Goal: Task Accomplishment & Management: Complete application form

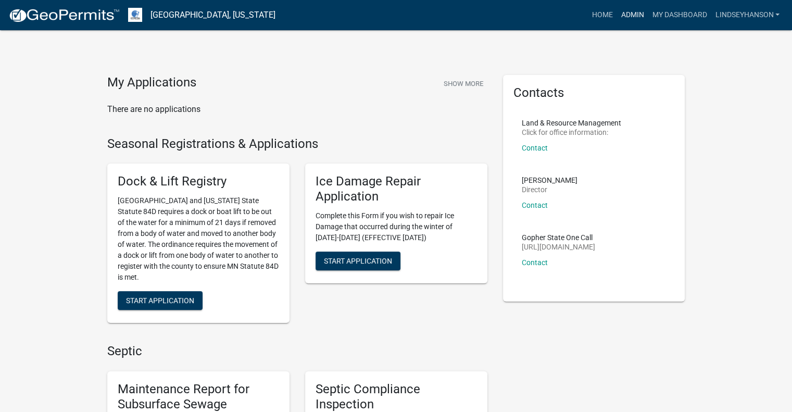
click at [631, 11] on link "Admin" at bounding box center [632, 15] width 31 height 20
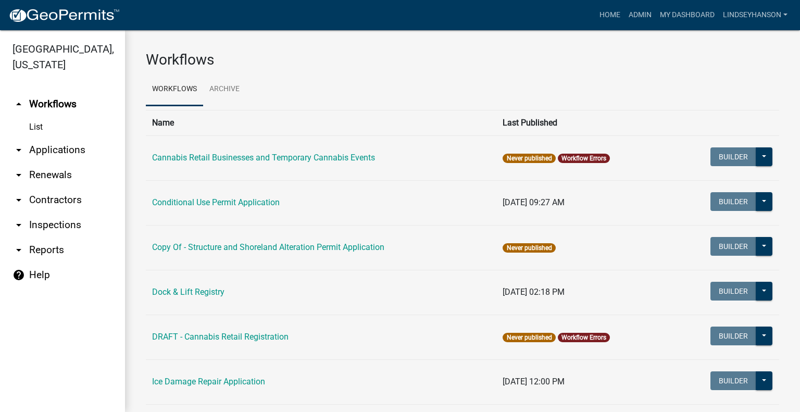
click at [60, 153] on link "arrow_drop_down Applications" at bounding box center [62, 149] width 125 height 25
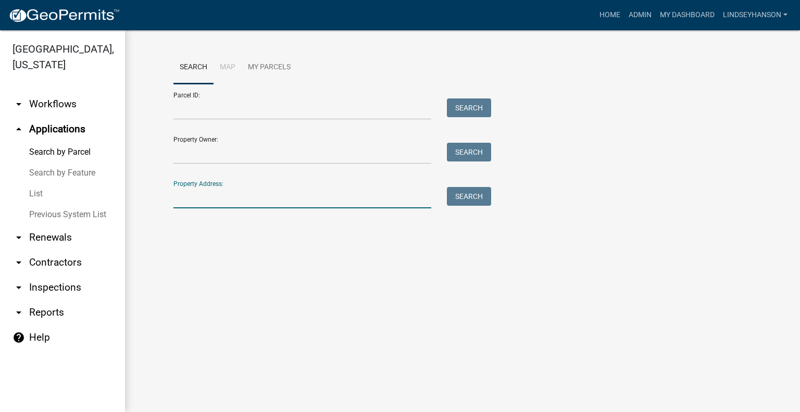
click at [309, 202] on input "Property Address:" at bounding box center [302, 197] width 258 height 21
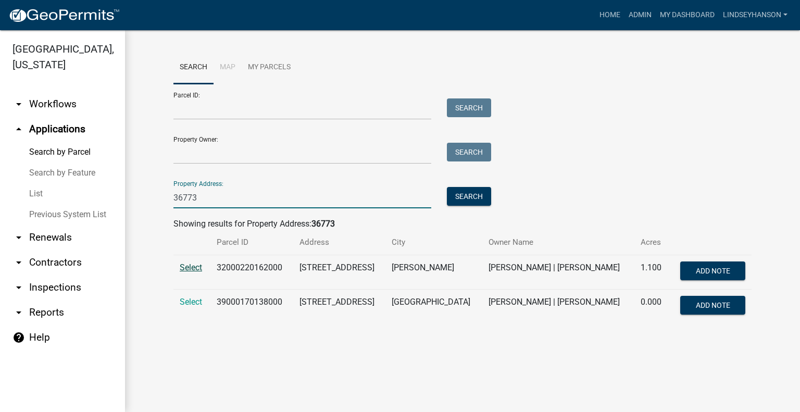
type input "36773"
click at [192, 264] on span "Select" at bounding box center [191, 267] width 22 height 10
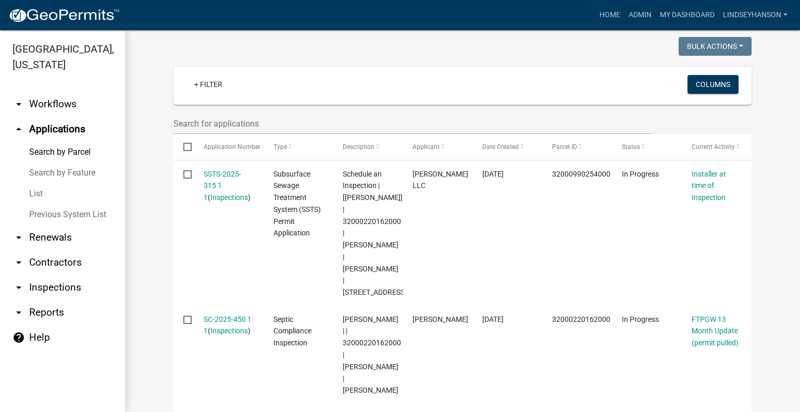
scroll to position [259, 0]
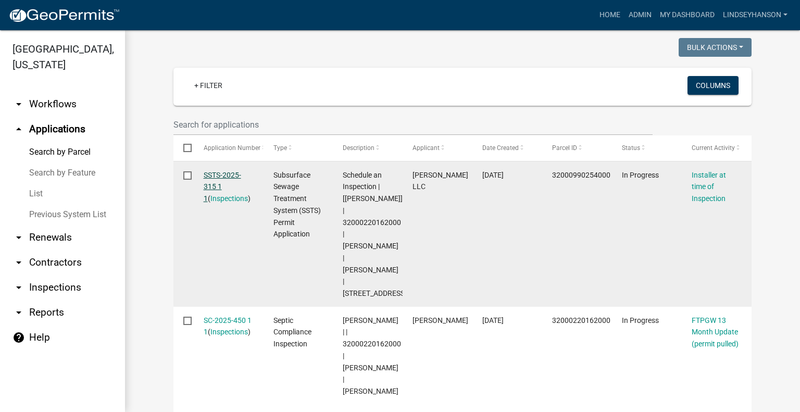
click at [209, 177] on link "SSTS-2025-315 1 1" at bounding box center [222, 187] width 37 height 32
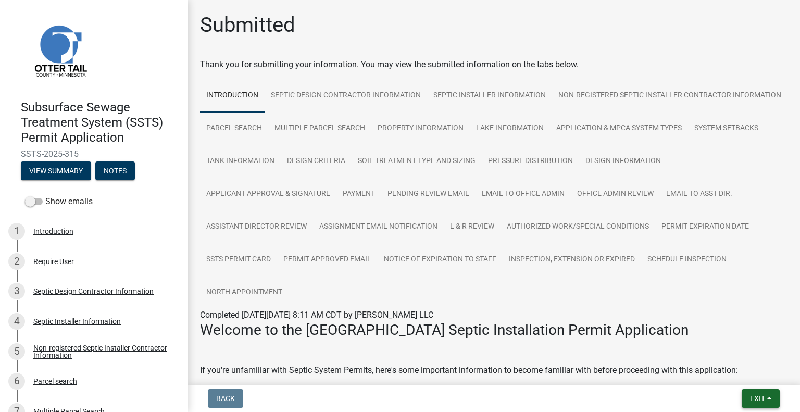
click at [753, 402] on span "Exit" at bounding box center [757, 398] width 15 height 8
click at [713, 363] on button "Save & Exit" at bounding box center [738, 371] width 83 height 25
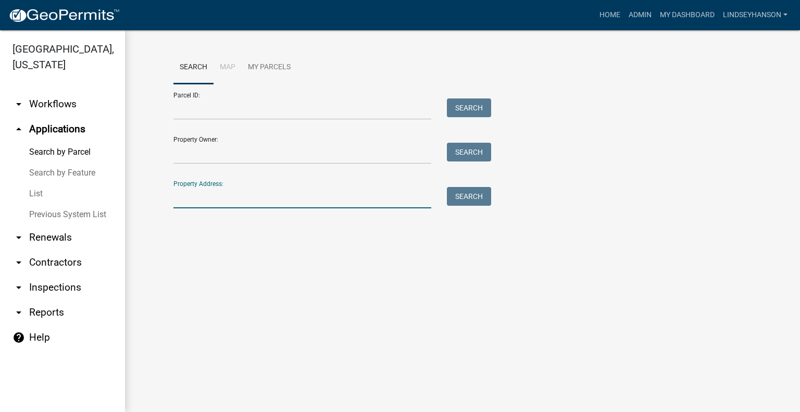
click at [239, 191] on input "Property Address:" at bounding box center [302, 197] width 258 height 21
click at [228, 104] on input "Parcel ID:" at bounding box center [302, 108] width 258 height 21
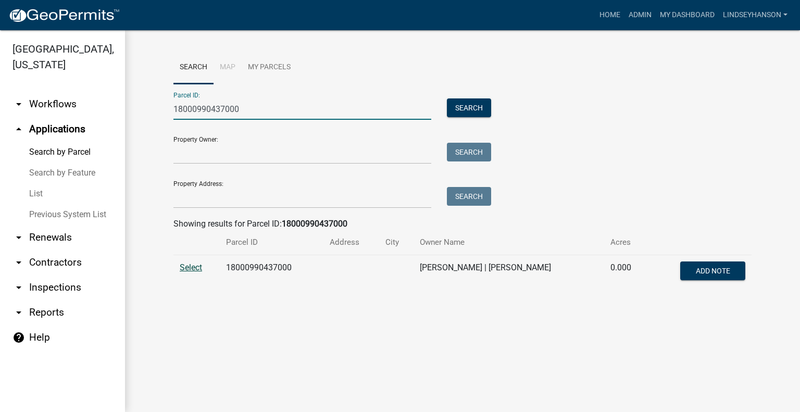
type input "18000990437000"
click at [186, 267] on span "Select" at bounding box center [191, 267] width 22 height 10
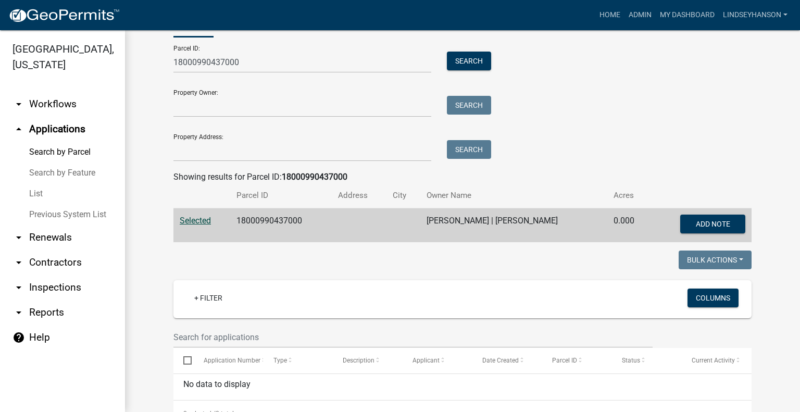
scroll to position [12, 0]
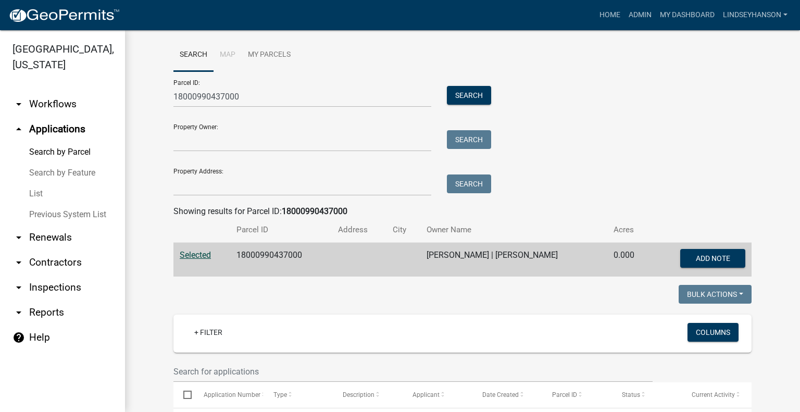
click at [270, 254] on td "18000990437000" at bounding box center [281, 260] width 102 height 34
copy td "18000990437000"
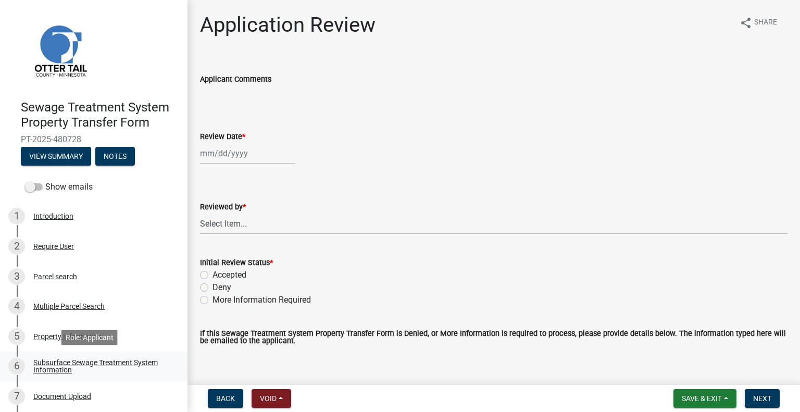
click at [127, 372] on div "Subsurface Sewage Treatment System Information" at bounding box center [101, 366] width 137 height 15
click at [150, 368] on div "Subsurface Sewage Treatment System Information" at bounding box center [101, 366] width 137 height 15
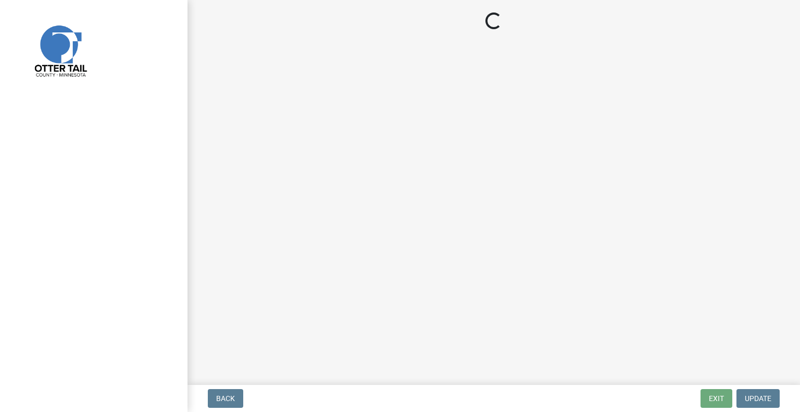
select select "190fd4c8-42ef-492b-a4a0-a0213555944c"
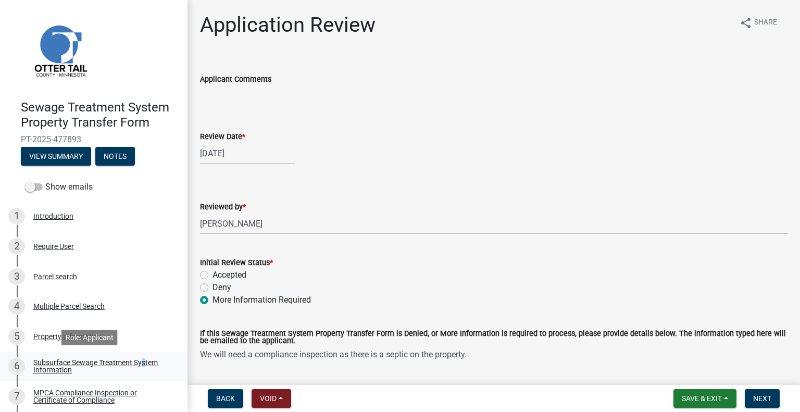
click at [140, 356] on link "6 Subsurface Sewage Treatment System Information" at bounding box center [93, 367] width 187 height 30
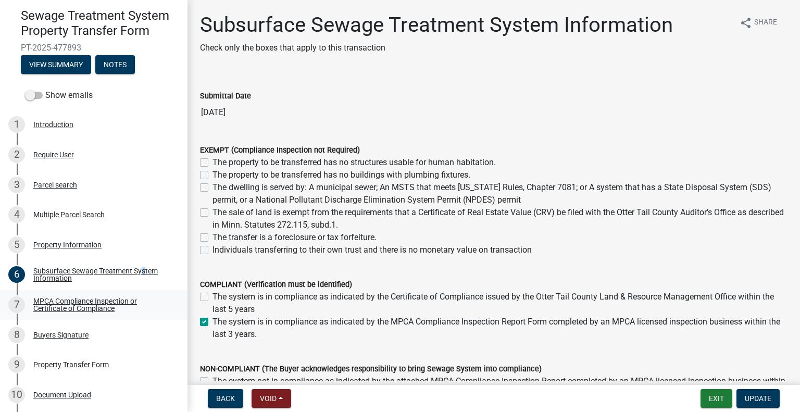
scroll to position [102, 0]
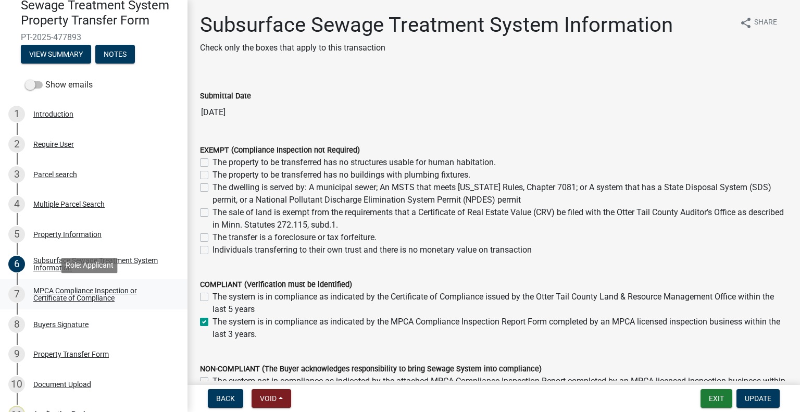
click at [138, 289] on div "MPCA Compliance Inspection or Certificate of Compliance" at bounding box center [101, 294] width 137 height 15
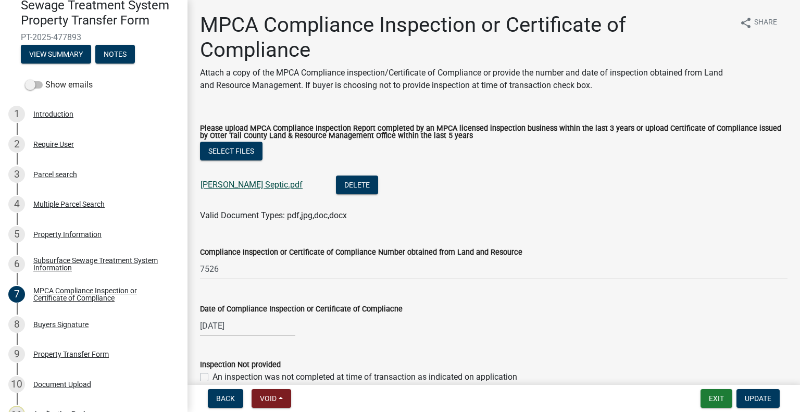
click at [236, 183] on link "[PERSON_NAME] Septic.pdf" at bounding box center [252, 185] width 102 height 10
click at [89, 319] on div "8 Buyers Signature" at bounding box center [89, 324] width 162 height 17
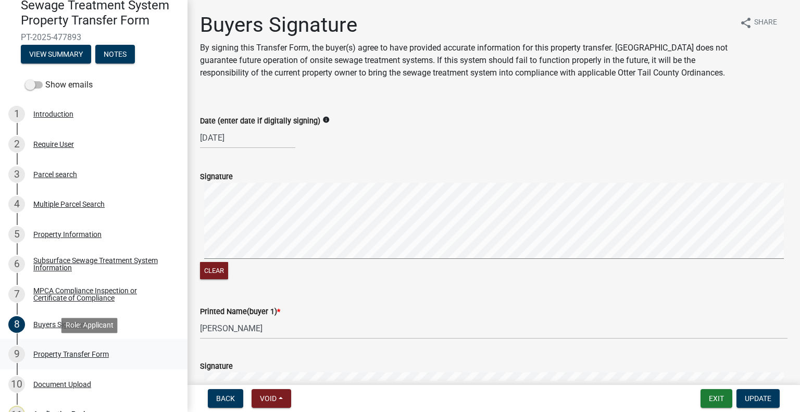
click at [97, 357] on div "Property Transfer Form" at bounding box center [71, 354] width 76 height 7
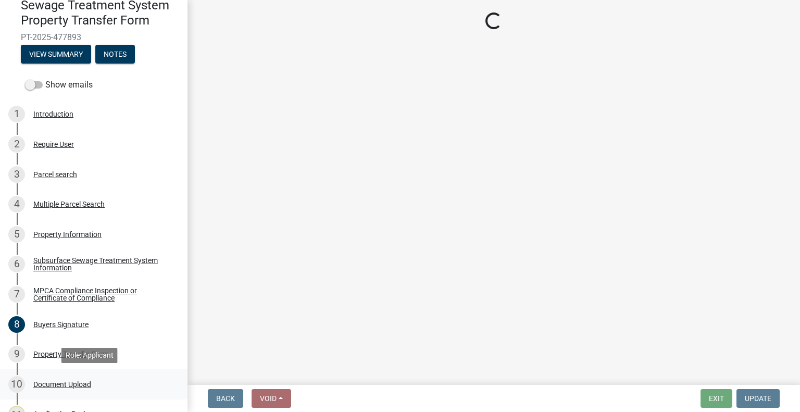
click at [91, 387] on div "Document Upload" at bounding box center [62, 384] width 58 height 7
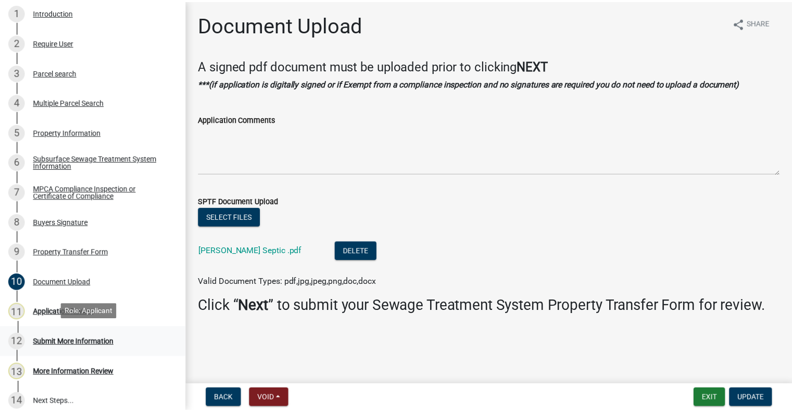
scroll to position [206, 0]
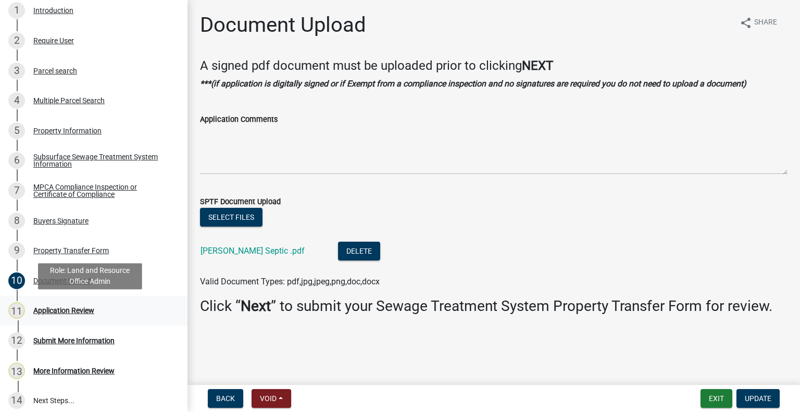
click at [75, 308] on div "Application Review" at bounding box center [63, 310] width 61 height 7
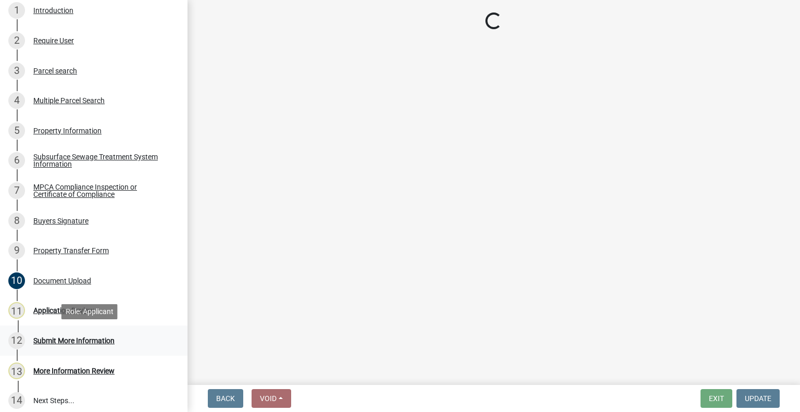
select select "190fd4c8-42ef-492b-a4a0-a0213555944c"
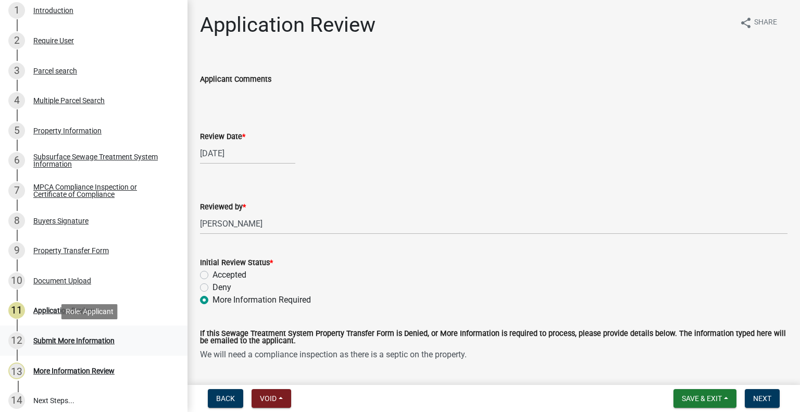
click at [104, 334] on div "12 Submit More Information" at bounding box center [89, 340] width 162 height 17
click at [103, 337] on div "Submit More Information" at bounding box center [73, 340] width 81 height 7
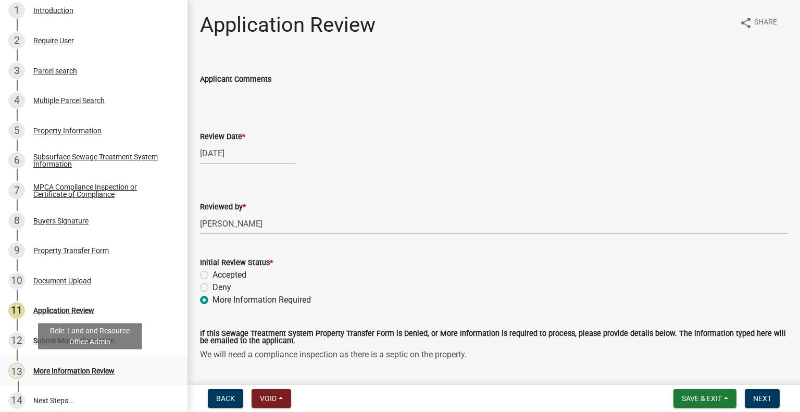
click at [94, 362] on div "13 More Information Review" at bounding box center [89, 370] width 162 height 17
click at [93, 369] on div "More Information Review" at bounding box center [73, 370] width 81 height 7
click at [760, 397] on span "Next" at bounding box center [762, 398] width 18 height 8
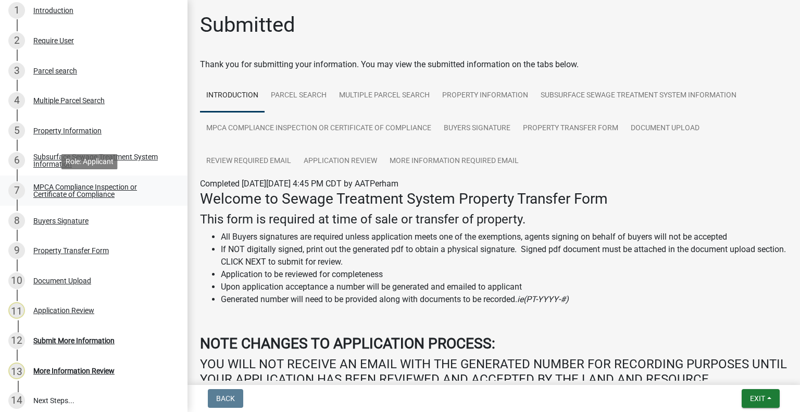
click at [116, 192] on div "MPCA Compliance Inspection or Certificate of Compliance" at bounding box center [101, 190] width 137 height 15
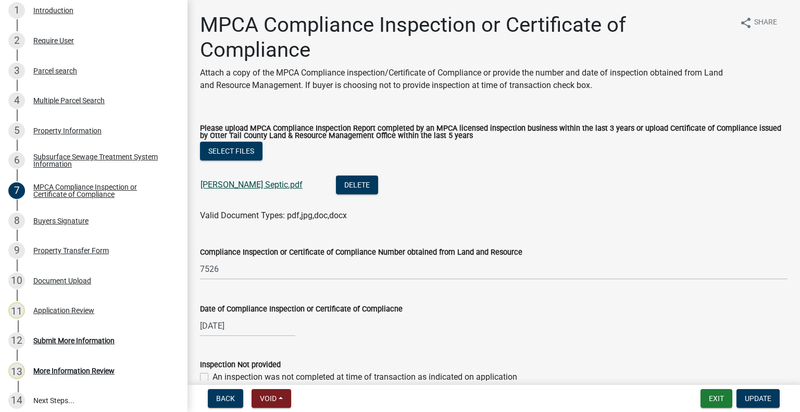
click at [258, 181] on link "[PERSON_NAME] Septic.pdf" at bounding box center [252, 185] width 102 height 10
click at [81, 335] on div "12 Submit More Information" at bounding box center [89, 340] width 162 height 17
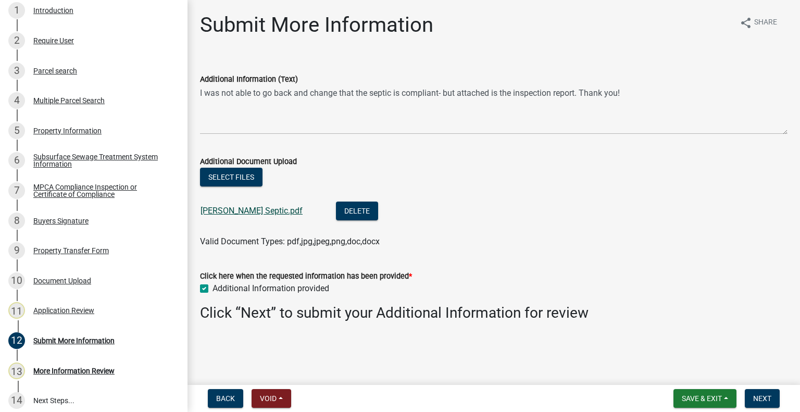
click at [232, 208] on link "[PERSON_NAME] Septic.pdf" at bounding box center [252, 211] width 102 height 10
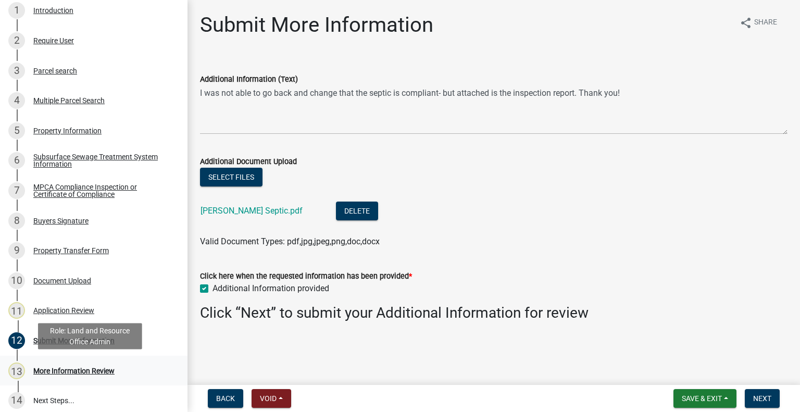
click at [116, 368] on div "13 More Information Review" at bounding box center [89, 370] width 162 height 17
click at [768, 391] on button "Next" at bounding box center [762, 398] width 35 height 19
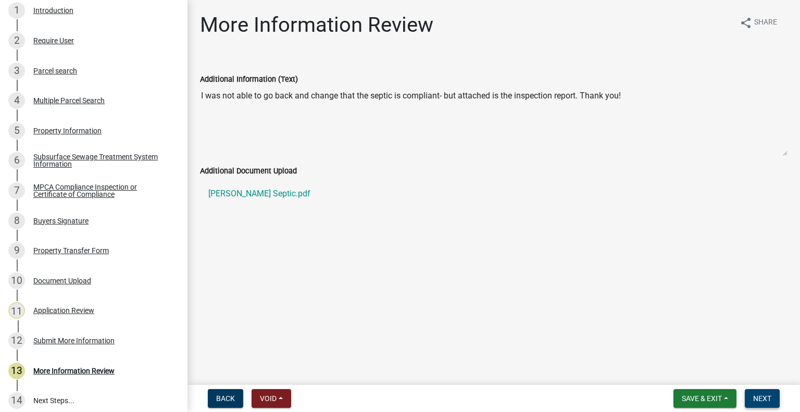
click at [774, 401] on button "Next" at bounding box center [762, 398] width 35 height 19
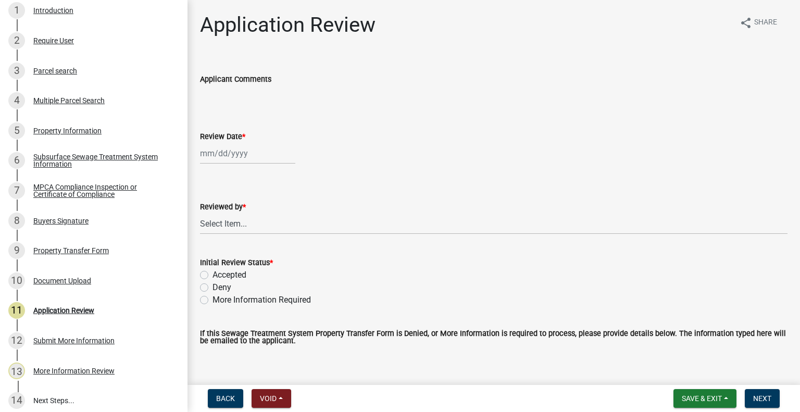
click at [254, 158] on div at bounding box center [247, 153] width 95 height 21
select select "9"
select select "2025"
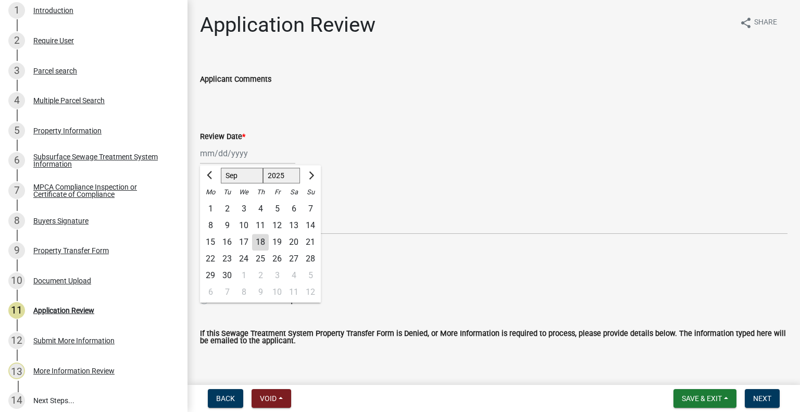
click at [263, 241] on div "18" at bounding box center [260, 242] width 17 height 17
type input "[DATE]"
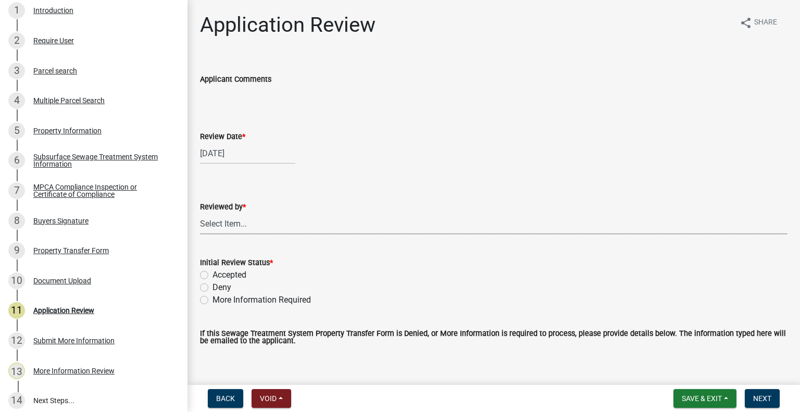
click at [260, 233] on select "Select Item... [PERSON_NAME] [PERSON_NAME] [PERSON_NAME] [PERSON_NAME] [PERSON_…" at bounding box center [493, 223] width 587 height 21
click at [200, 213] on select "Select Item... [PERSON_NAME] [PERSON_NAME] [PERSON_NAME] [PERSON_NAME] [PERSON_…" at bounding box center [493, 223] width 587 height 21
select select "2217fab6-25d2-4df2-8e35-18ddd05e0fe8"
click at [240, 274] on label "Accepted" at bounding box center [229, 275] width 34 height 12
click at [219, 274] on input "Accepted" at bounding box center [215, 272] width 7 height 7
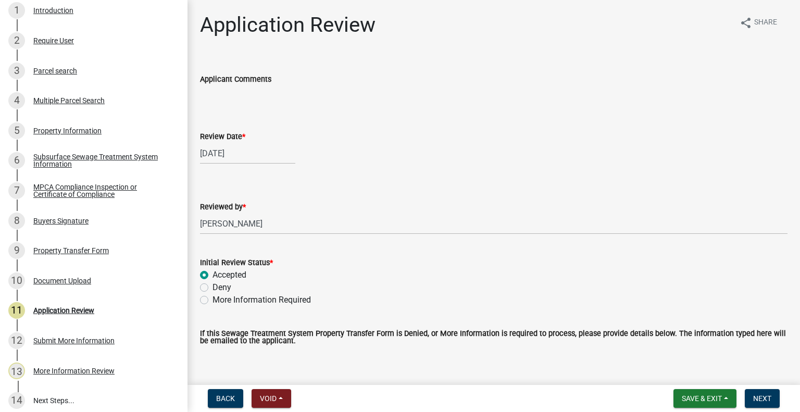
radio input "true"
click at [771, 401] on span "Next" at bounding box center [762, 398] width 18 height 8
